Goal: Task Accomplishment & Management: Use online tool/utility

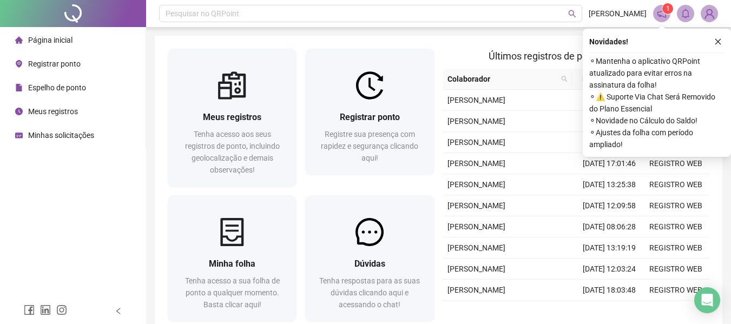
click at [69, 63] on span "Registrar ponto" at bounding box center [54, 63] width 52 height 9
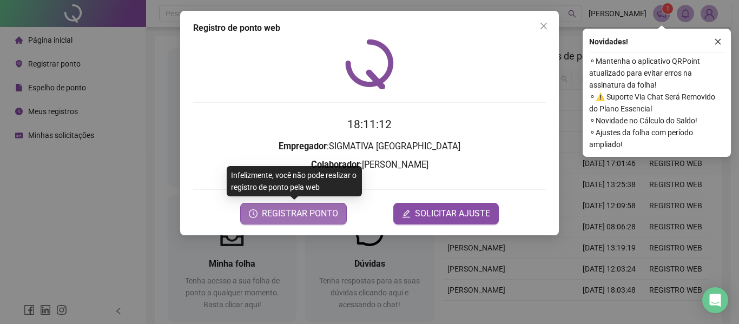
click at [326, 213] on span "REGISTRAR PONTO" at bounding box center [300, 213] width 76 height 13
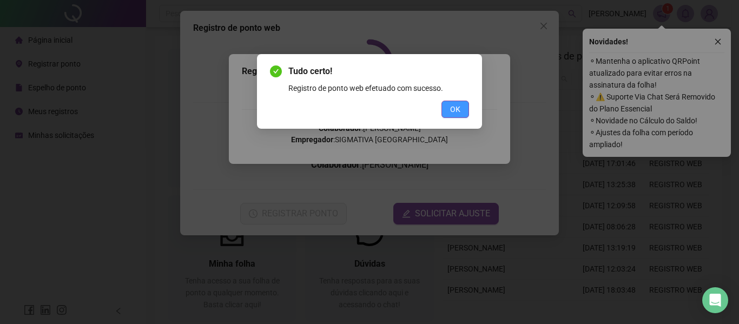
click at [448, 109] on button "OK" at bounding box center [455, 109] width 28 height 17
